Goal: Transaction & Acquisition: Purchase product/service

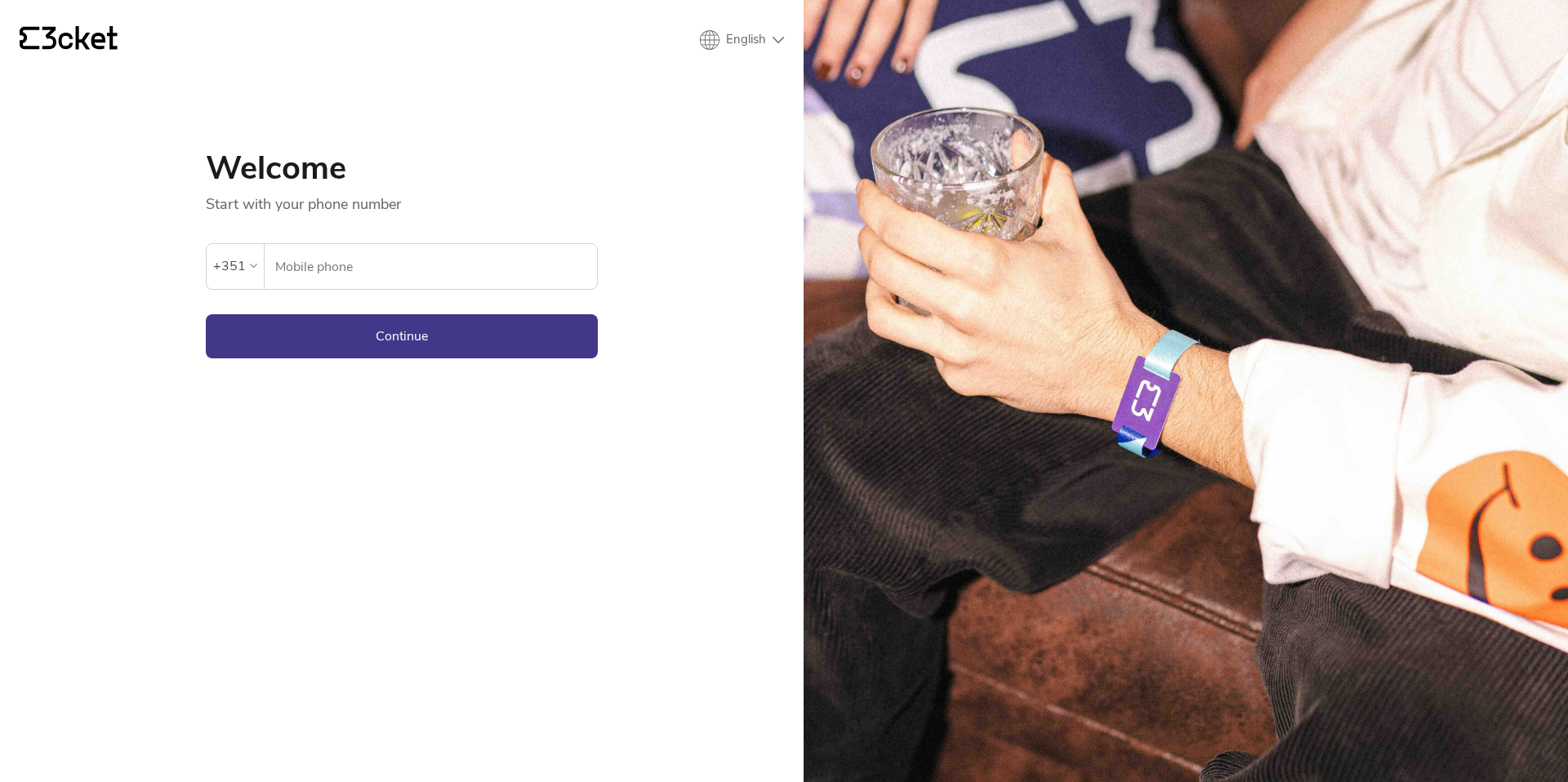
click at [359, 282] on input "Mobile phone" at bounding box center [436, 266] width 322 height 45
type input "964948293"
click at [393, 332] on button "Continue" at bounding box center [401, 336] width 392 height 44
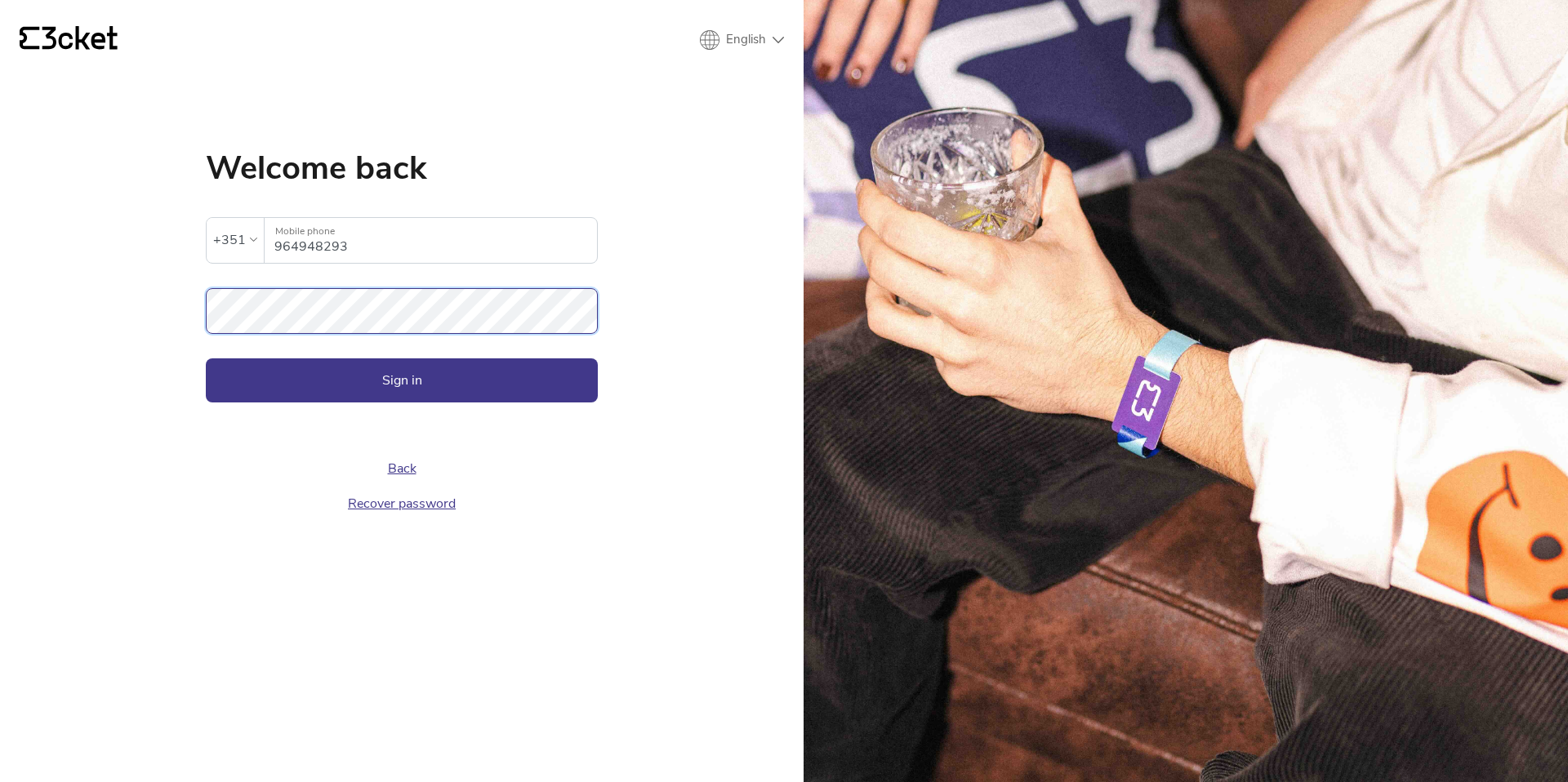
click at [206, 359] on button "Sign in" at bounding box center [401, 381] width 392 height 44
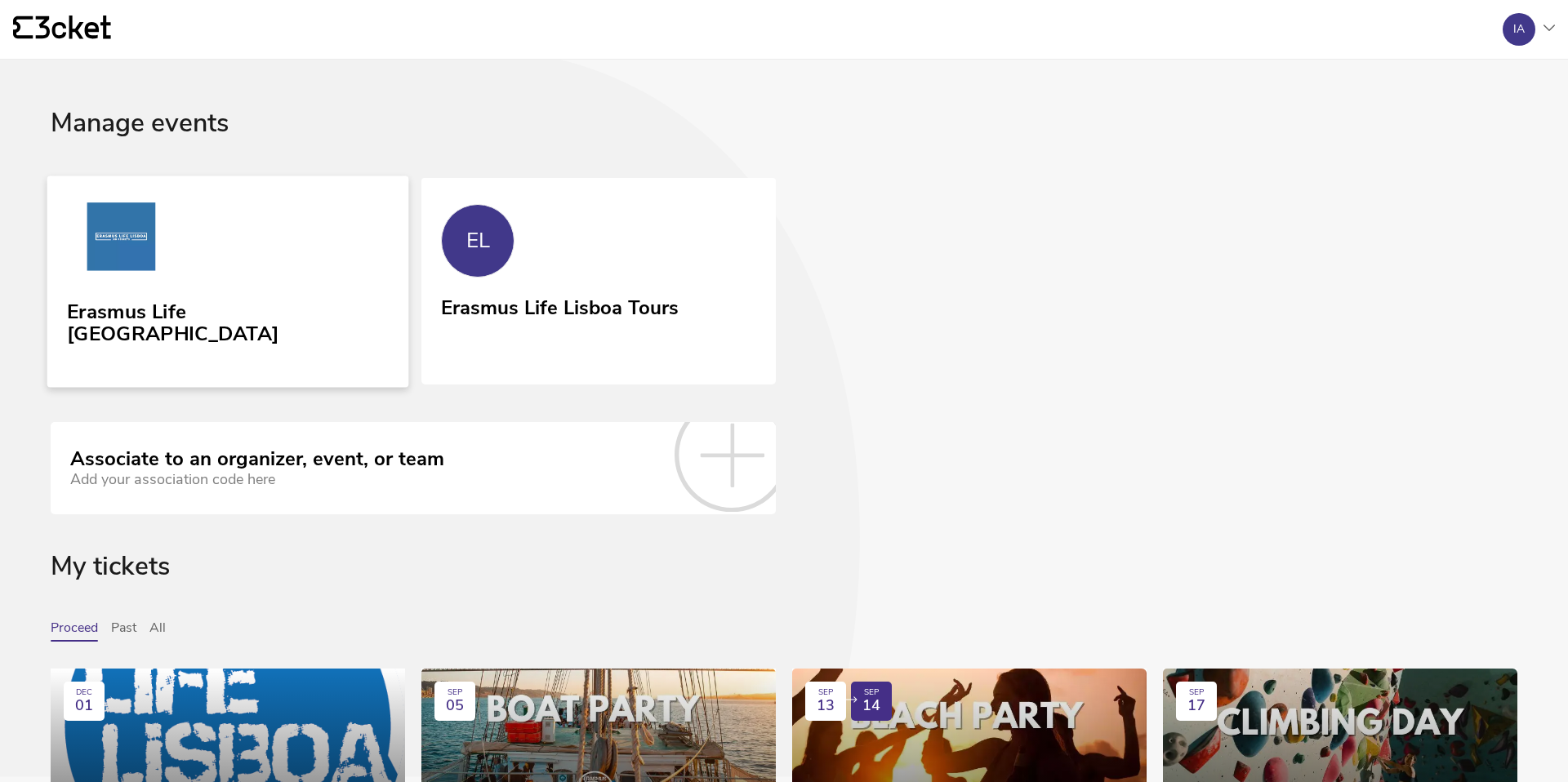
click at [280, 354] on link "Erasmus Life [GEOGRAPHIC_DATA]" at bounding box center [229, 280] width 362 height 211
click at [520, 285] on link "EL Erasmus Life Lisboa Tours" at bounding box center [598, 280] width 355 height 204
